Goal: Transaction & Acquisition: Obtain resource

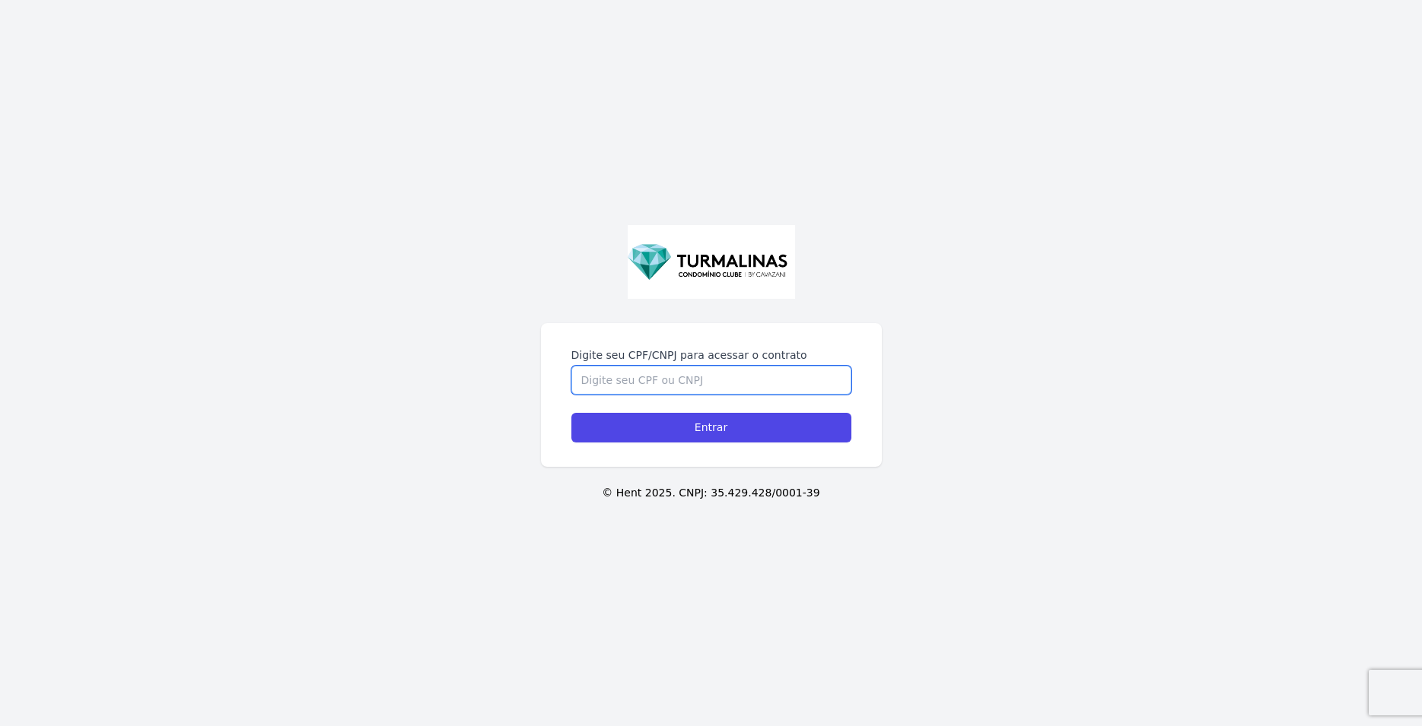
click at [671, 375] on input "Digite seu CPF/CNPJ para acessar o contrato" at bounding box center [711, 380] width 280 height 29
type input "45003172877"
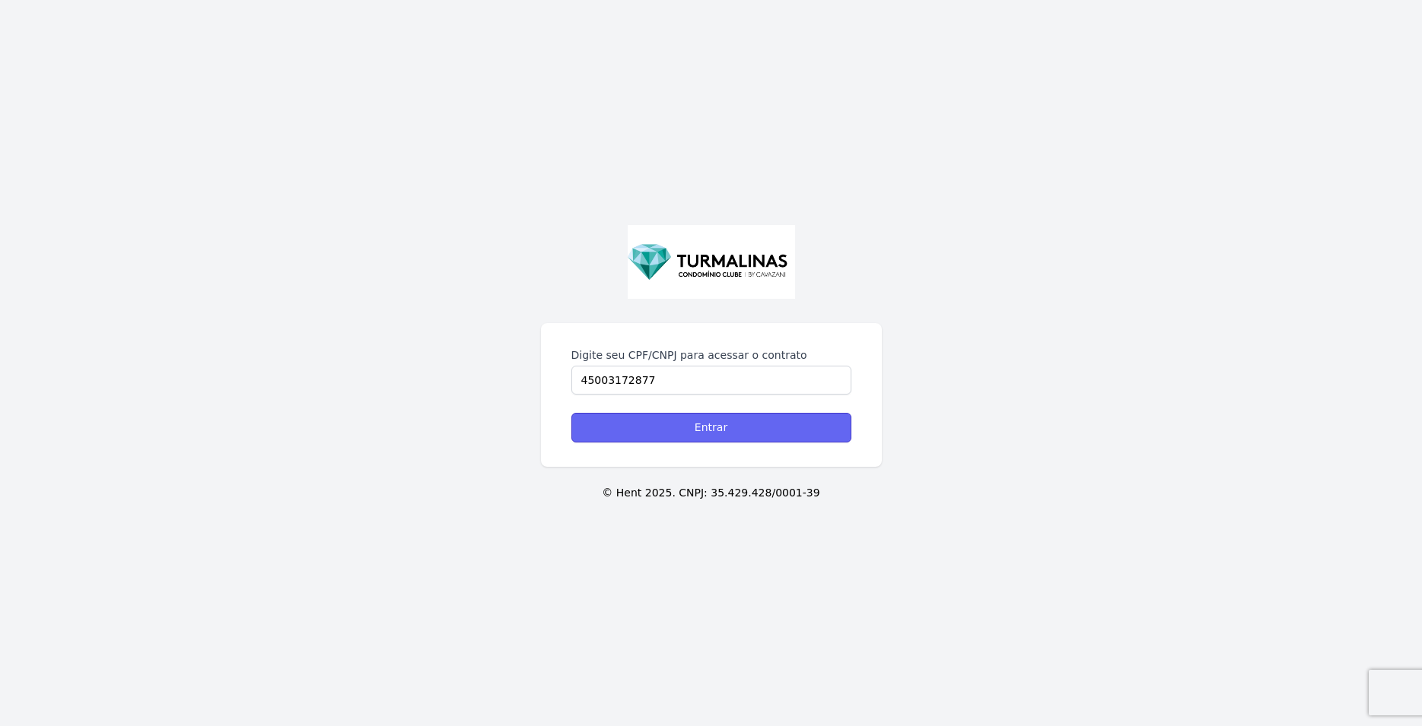
click at [740, 431] on input "Entrar" at bounding box center [711, 428] width 280 height 30
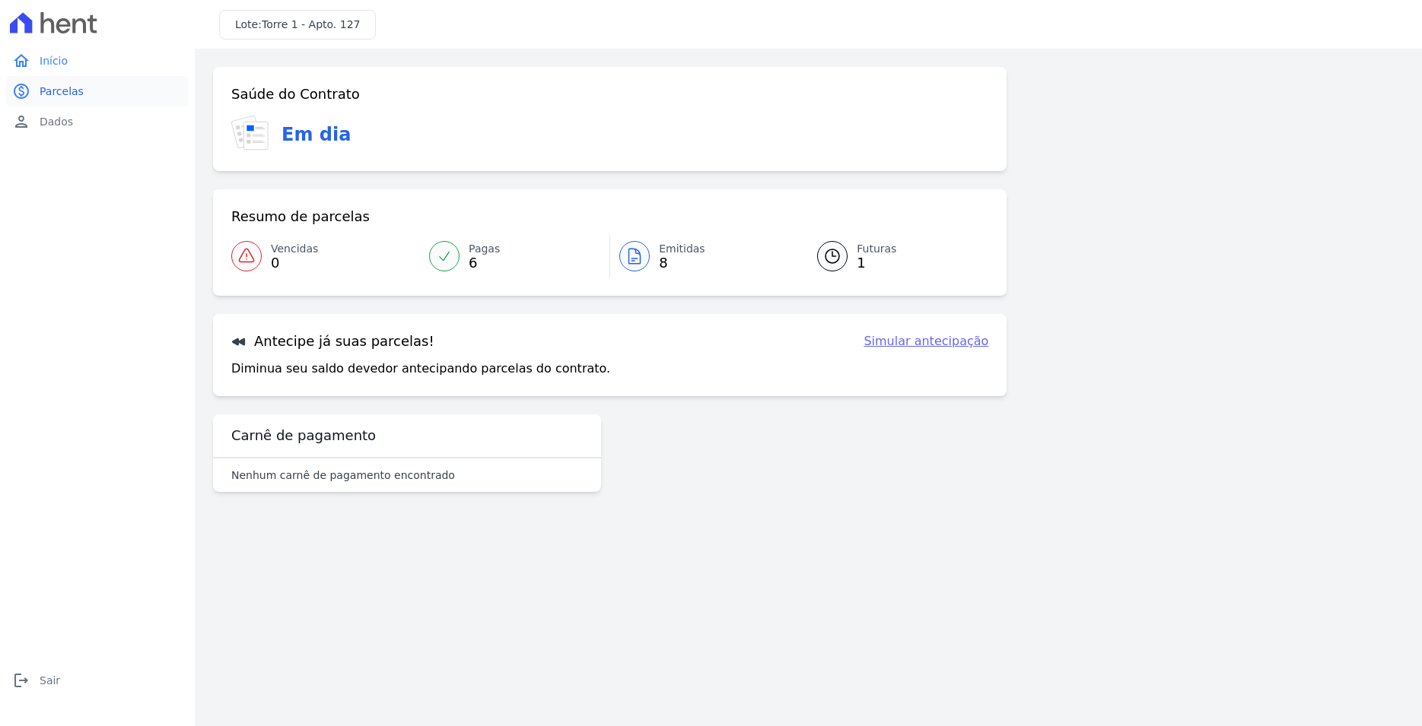
click at [57, 94] on span "Parcelas" at bounding box center [62, 91] width 44 height 15
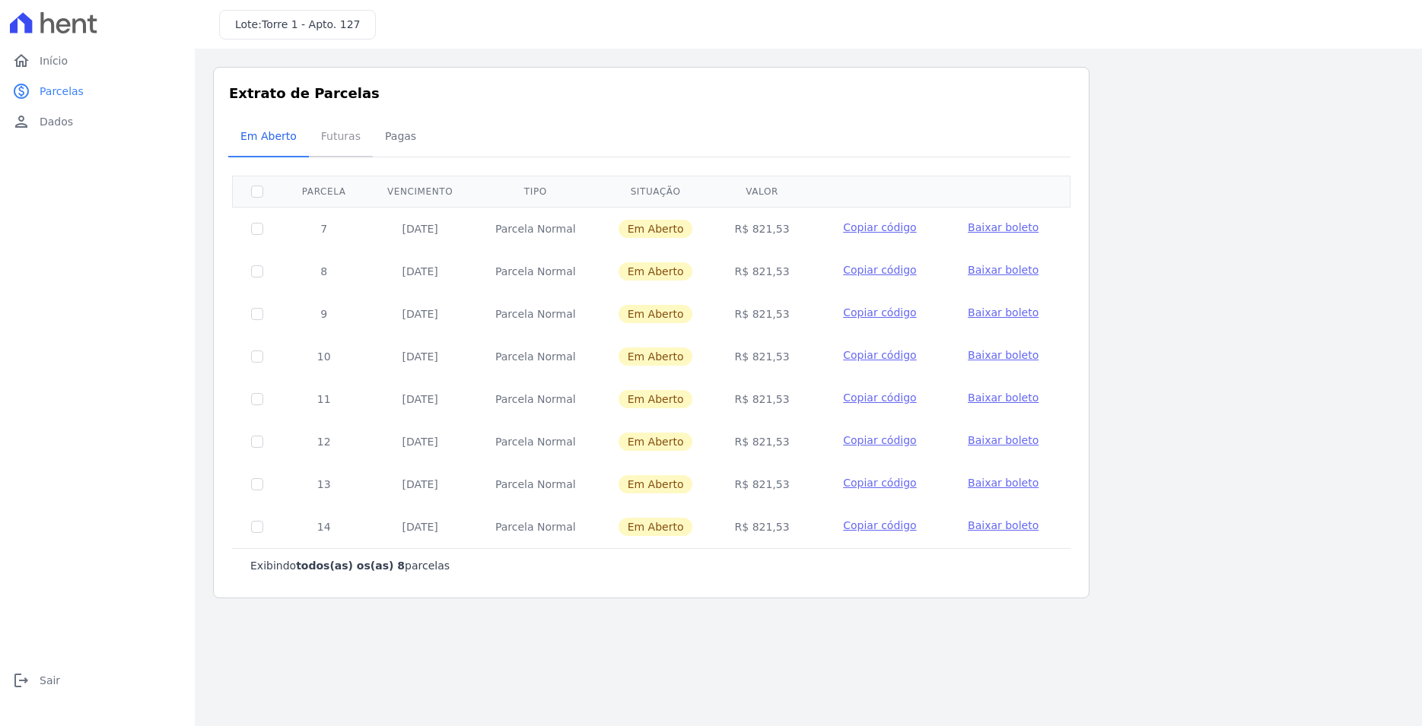
click at [338, 138] on span "Futuras" at bounding box center [341, 136] width 58 height 30
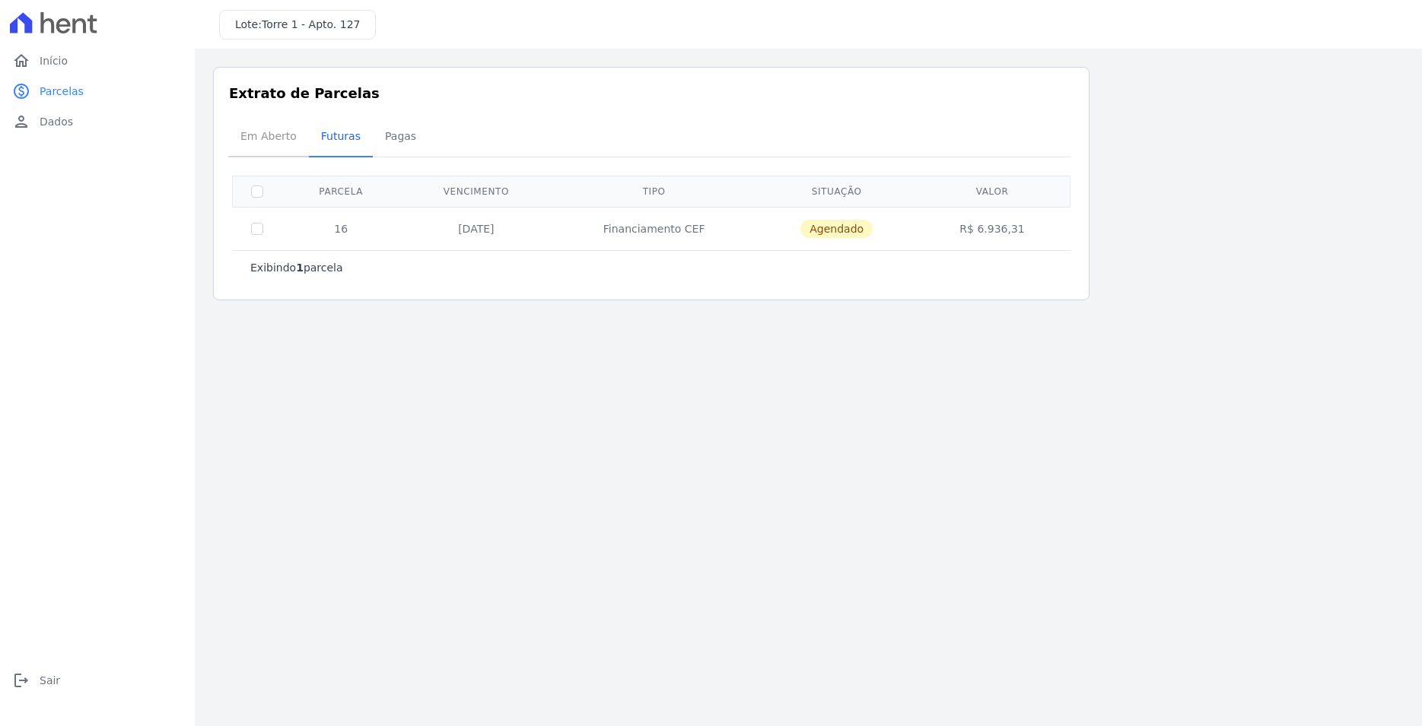
click at [276, 136] on span "Em Aberto" at bounding box center [268, 136] width 75 height 30
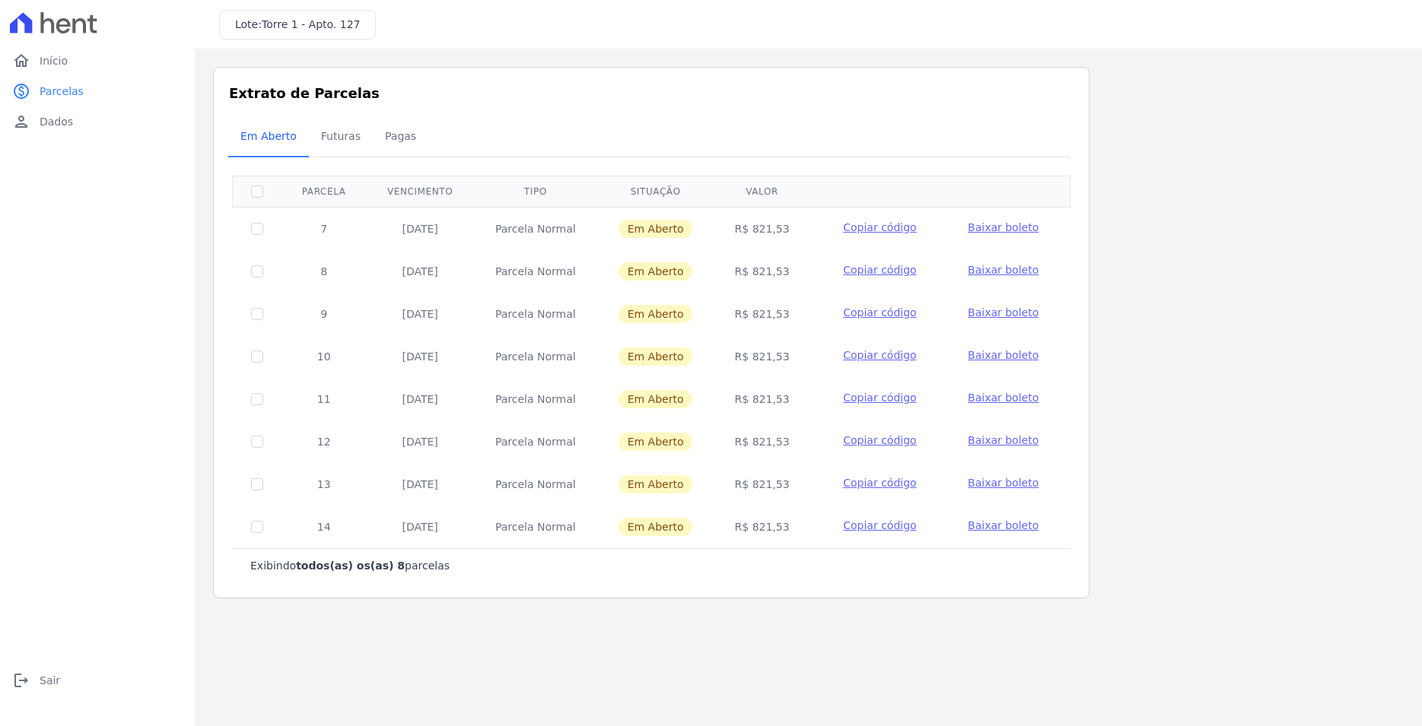
click at [993, 226] on span "Baixar boleto" at bounding box center [1003, 227] width 71 height 12
click at [380, 137] on span "Pagas" at bounding box center [400, 136] width 49 height 30
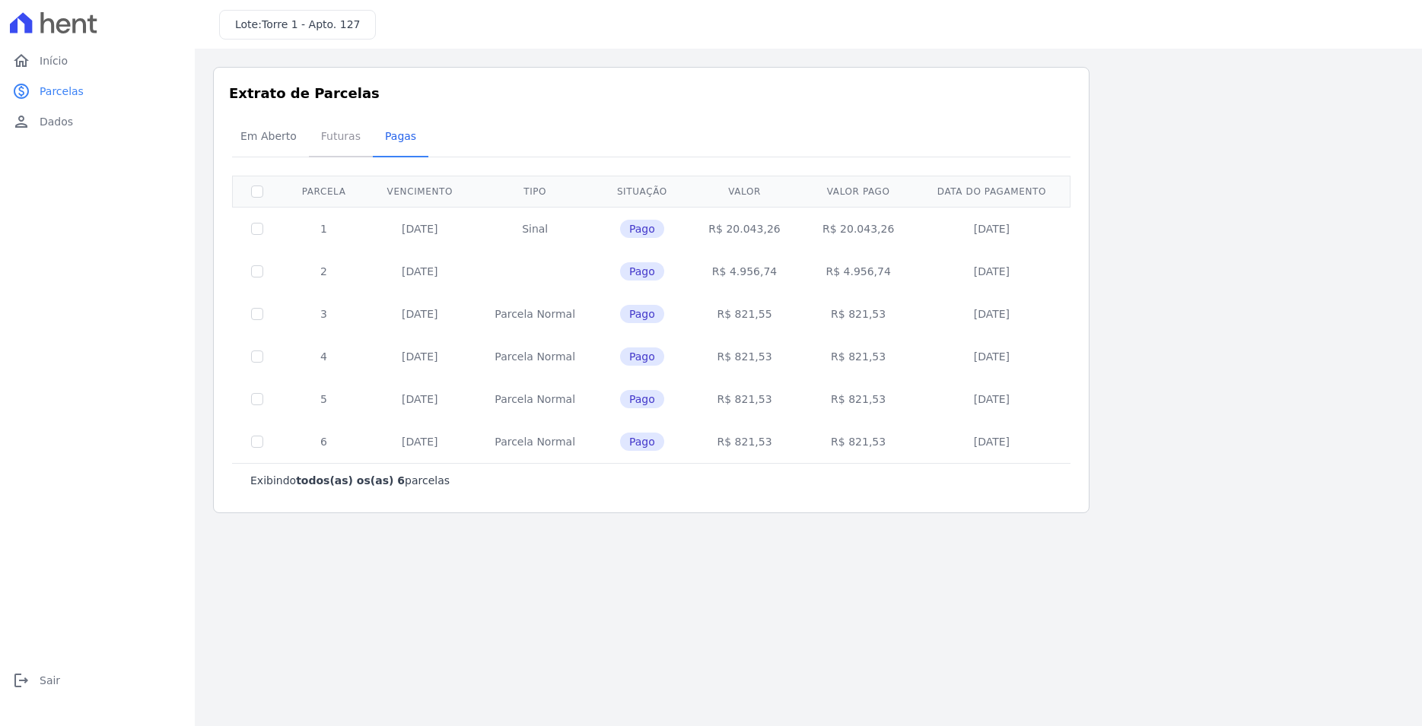
click at [324, 129] on span "Futuras" at bounding box center [341, 136] width 58 height 30
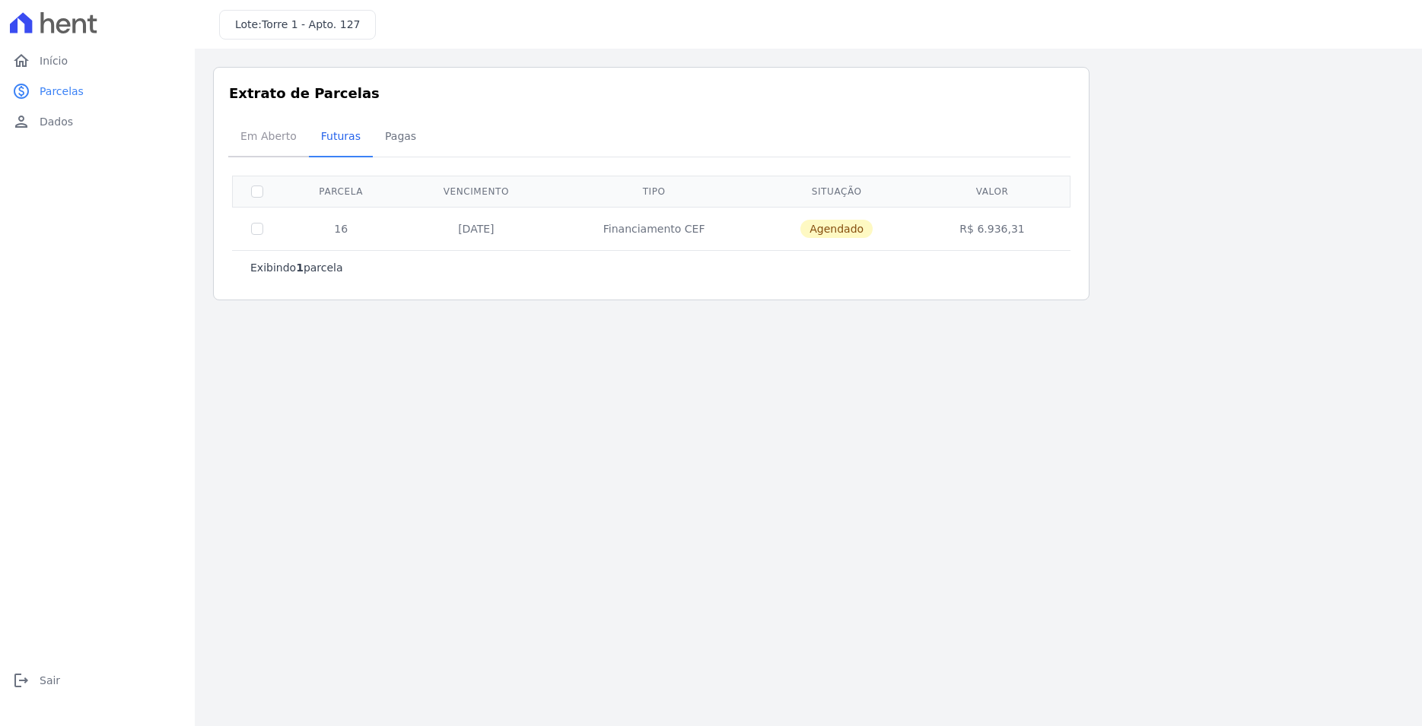
click at [276, 145] on span "Em Aberto" at bounding box center [268, 136] width 75 height 30
